Goal: Find specific page/section: Find specific page/section

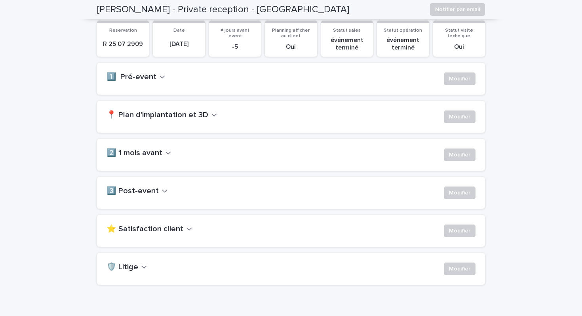
scroll to position [133, 0]
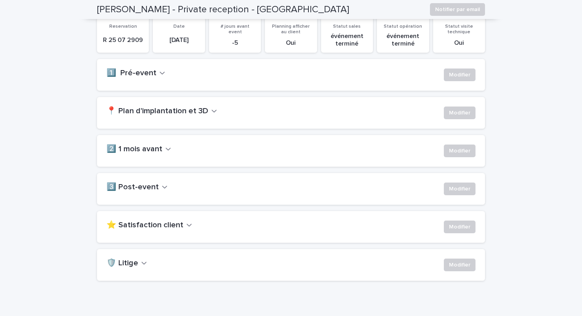
click at [190, 225] on div "⭐ Satisfaction client" at bounding box center [271, 224] width 331 height 9
click at [186, 224] on icon "button" at bounding box center [189, 224] width 6 height 7
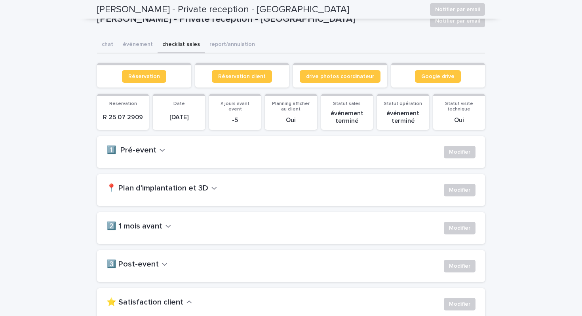
scroll to position [0, 0]
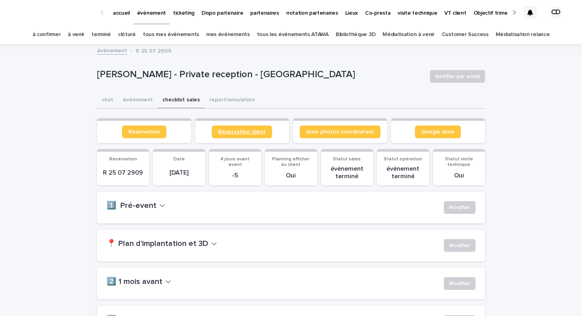
click at [259, 131] on span "Réservation client" at bounding box center [241, 132] width 47 height 6
click at [529, 13] on icon at bounding box center [530, 12] width 6 height 6
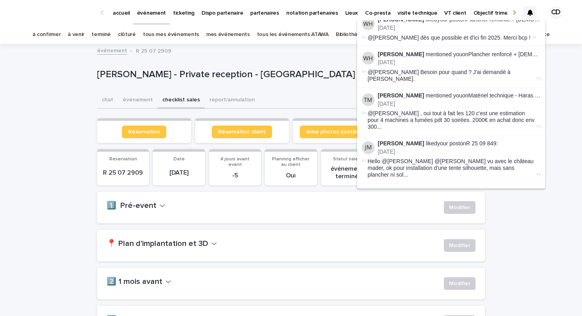
scroll to position [50, 0]
click at [469, 140] on p "[PERSON_NAME] liked your post on R 25 09 849 :" at bounding box center [458, 143] width 163 height 7
click at [478, 140] on p "[PERSON_NAME] liked your post on R 25 09 849 :" at bounding box center [458, 143] width 163 height 7
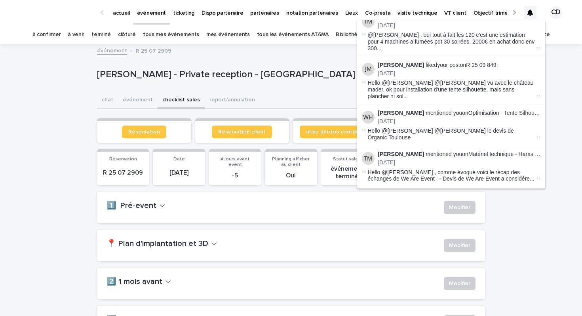
scroll to position [126, 0]
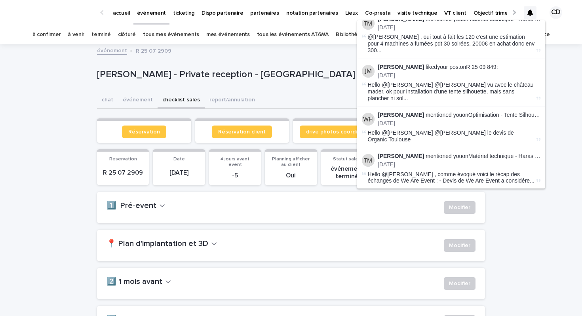
click at [479, 64] on p "[PERSON_NAME] liked your post on R 25 09 849 :" at bounding box center [458, 67] width 163 height 7
click at [61, 38] on link "à confirmer" at bounding box center [46, 34] width 28 height 19
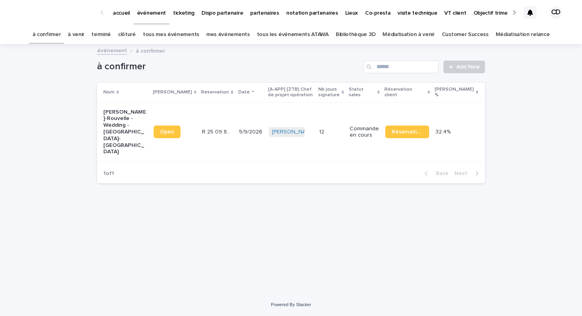
click at [343, 125] on div "12 12" at bounding box center [331, 131] width 24 height 13
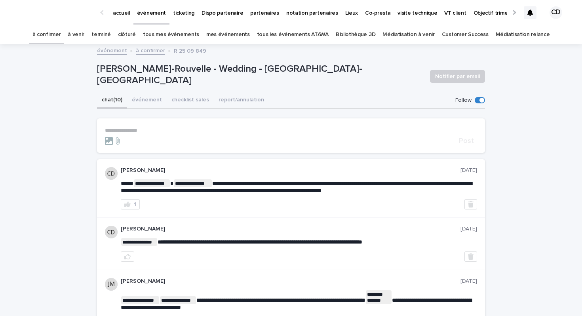
click at [210, 129] on p "**********" at bounding box center [291, 130] width 372 height 7
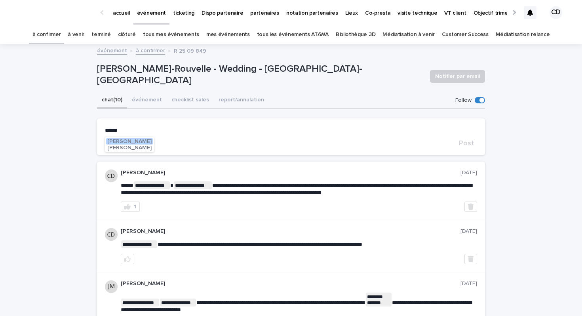
click at [137, 140] on span "[PERSON_NAME]" at bounding box center [129, 141] width 44 height 6
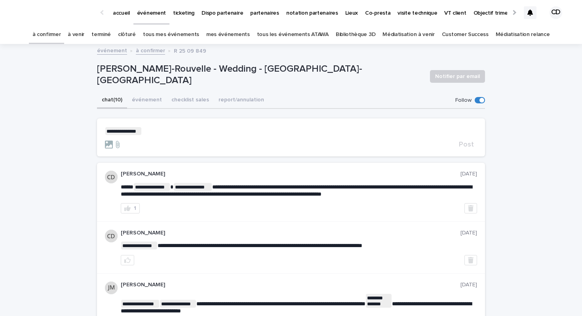
click at [162, 131] on p "**********" at bounding box center [291, 131] width 372 height 8
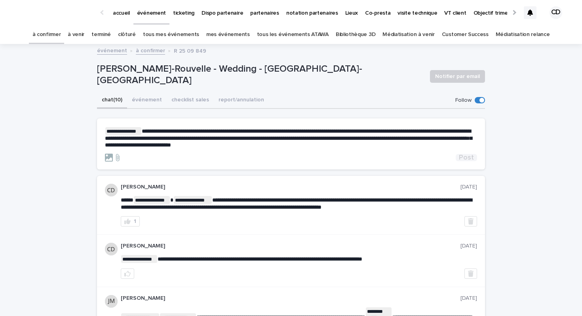
click at [469, 160] on span "Post" at bounding box center [466, 157] width 15 height 7
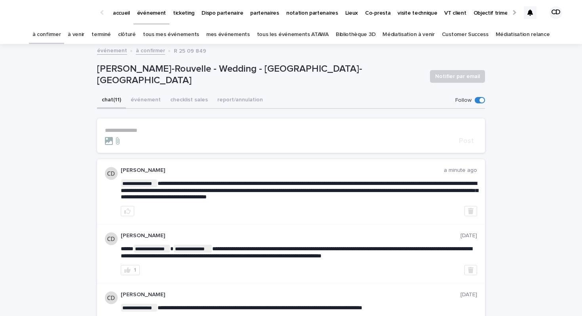
click at [84, 39] on link "à venir" at bounding box center [76, 34] width 17 height 19
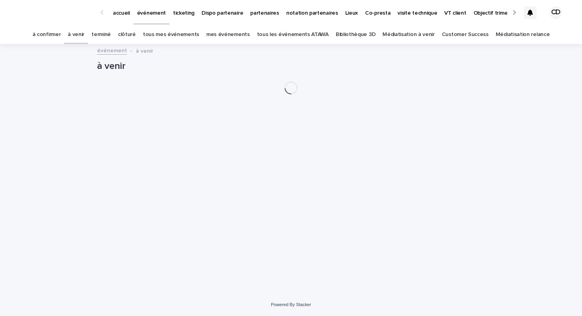
click at [111, 36] on link "terminé" at bounding box center [100, 34] width 19 height 19
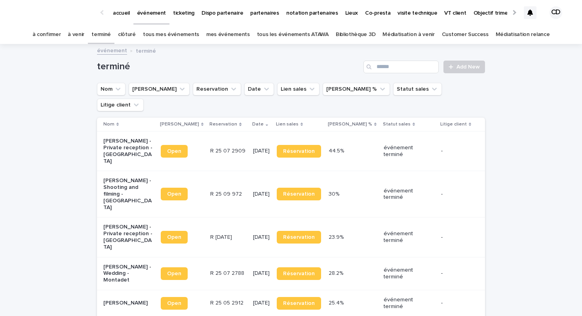
click at [87, 45] on div "événement terminé" at bounding box center [291, 50] width 582 height 11
click at [84, 38] on link "à venir" at bounding box center [76, 34] width 17 height 19
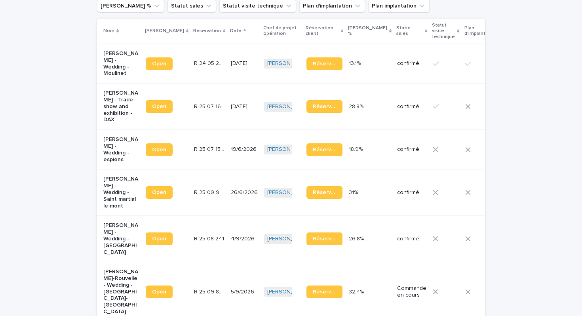
scroll to position [100, 0]
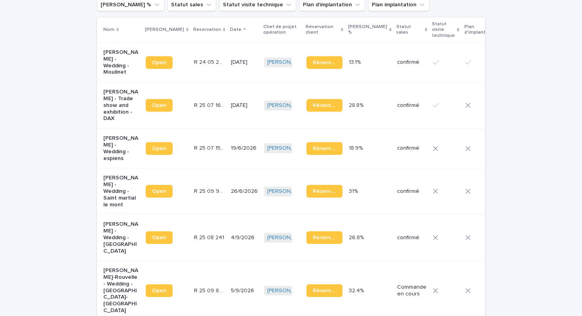
click at [111, 194] on p "[PERSON_NAME] - Wedding - Saint martial le mont" at bounding box center [121, 190] width 36 height 33
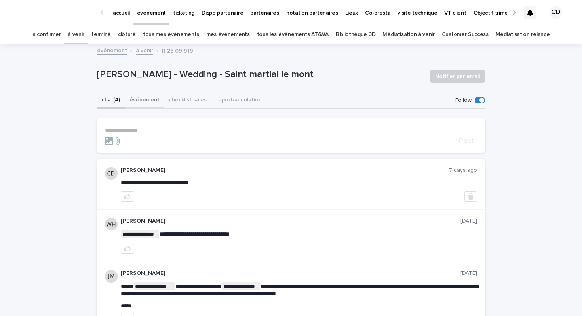
click at [148, 100] on button "événement" at bounding box center [145, 100] width 40 height 17
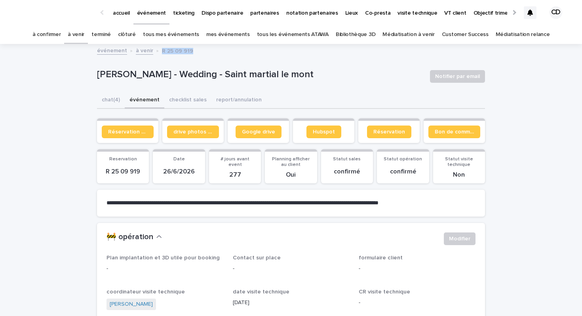
drag, startPoint x: 190, startPoint y: 52, endPoint x: 159, endPoint y: 51, distance: 30.5
click at [159, 51] on div "événement à venir R 25 09 919" at bounding box center [291, 50] width 396 height 11
copy p "R 25 09 919"
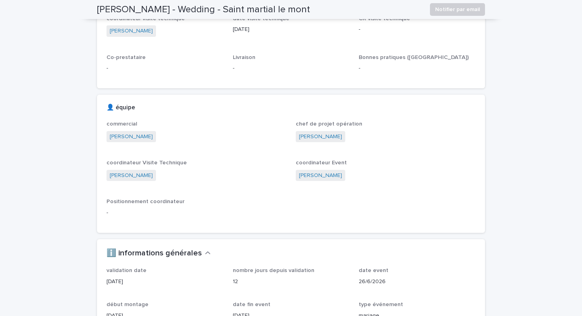
scroll to position [373, 0]
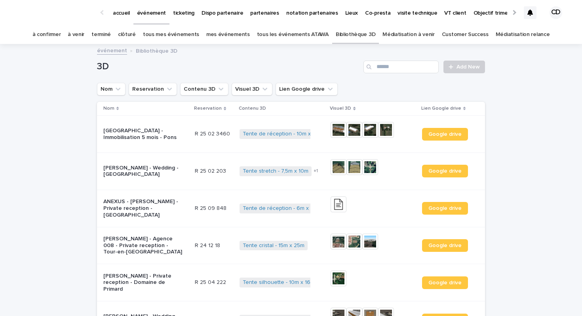
click at [265, 13] on p "partenaires" at bounding box center [264, 8] width 29 height 17
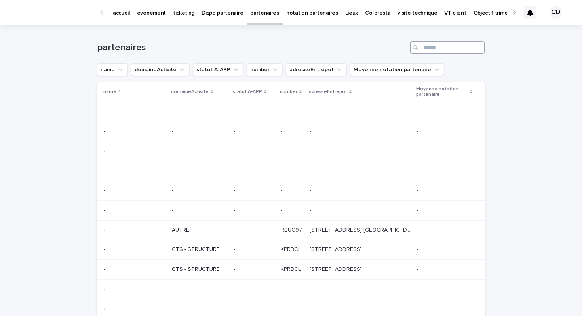
click at [430, 49] on input "Search" at bounding box center [446, 47] width 75 height 13
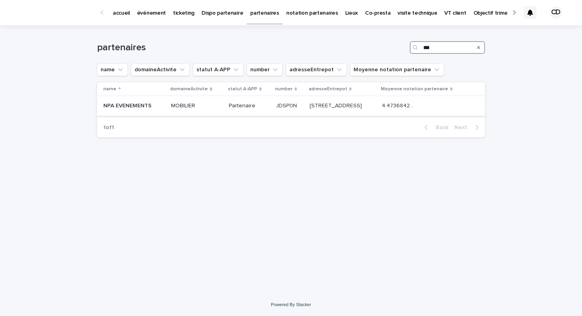
type input "***"
click at [306, 102] on td "25 avenue de La Forêt, 33320, Eysines 25 avenue de La Forêt, 33320, Eysines" at bounding box center [342, 106] width 72 height 20
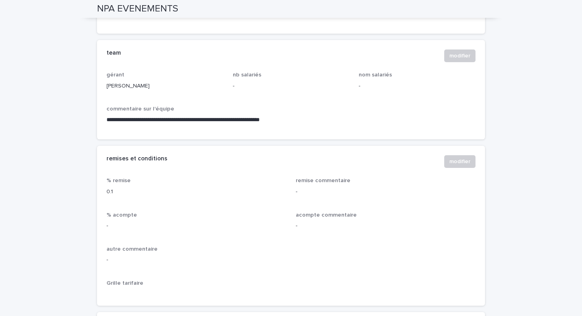
scroll to position [550, 0]
